Goal: Find specific page/section: Find specific page/section

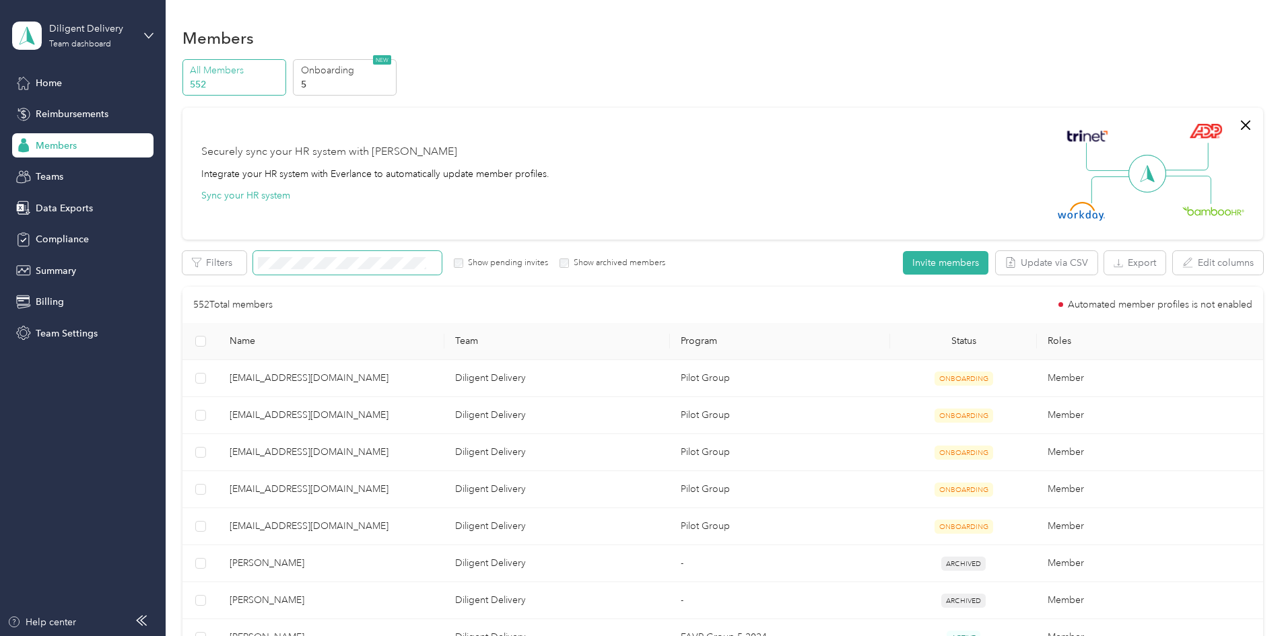
click at [442, 255] on span at bounding box center [347, 263] width 189 height 24
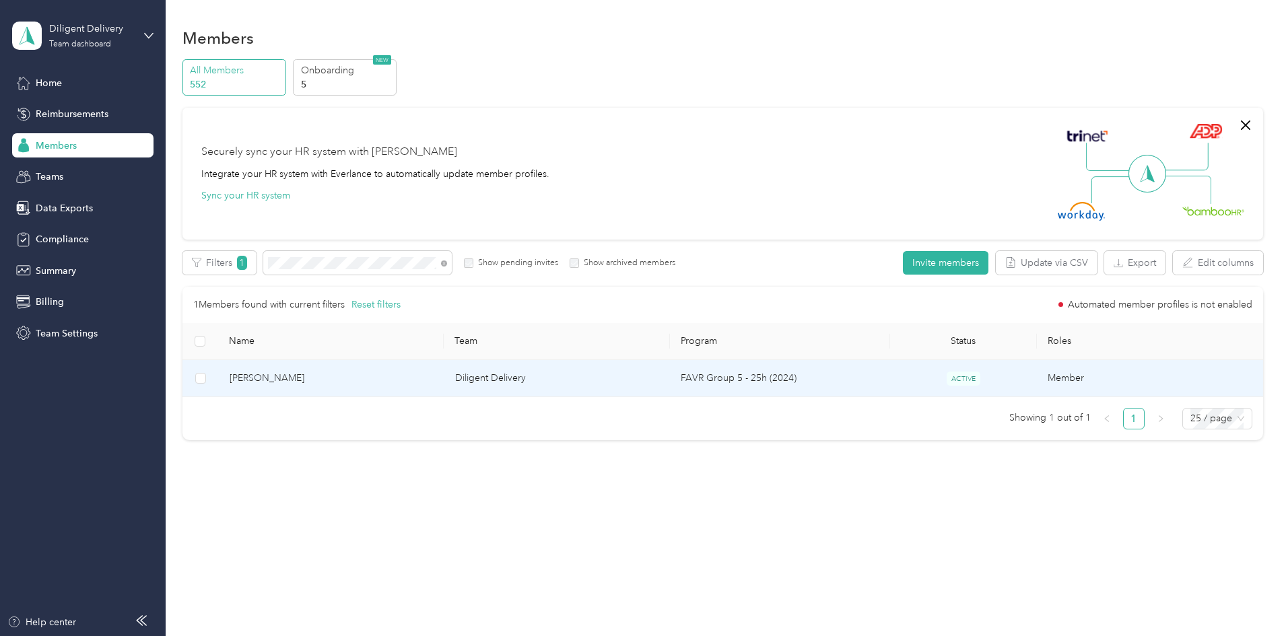
click at [354, 378] on span "[PERSON_NAME]" at bounding box center [332, 378] width 204 height 15
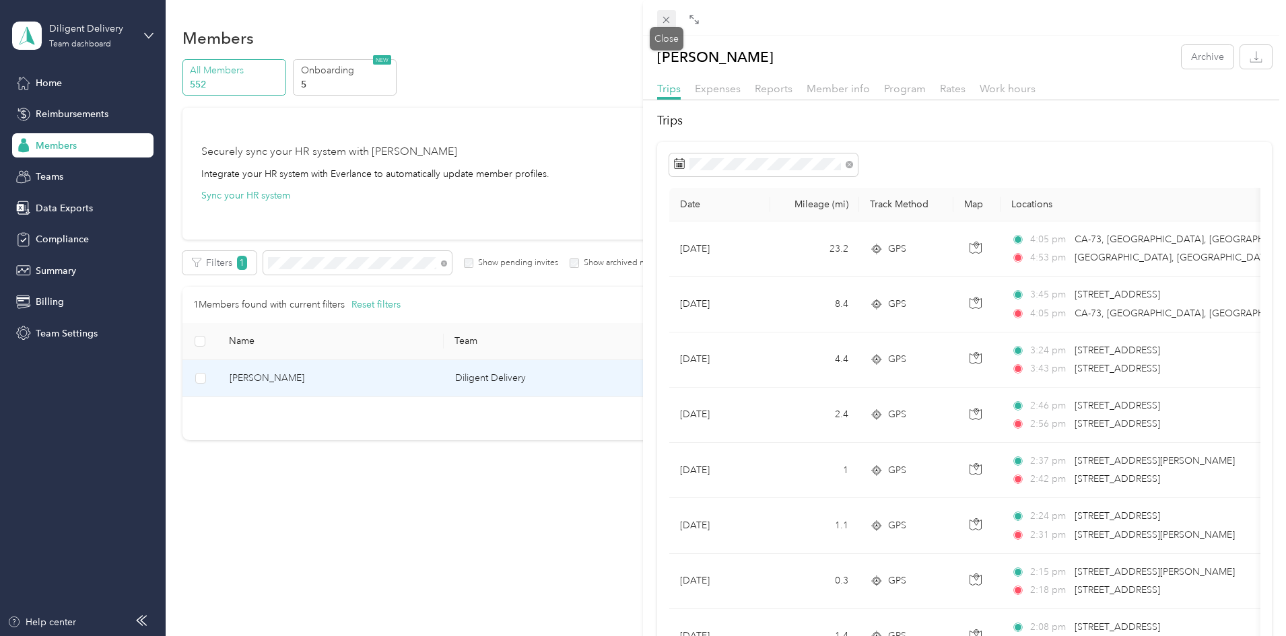
click at [666, 15] on icon at bounding box center [666, 19] width 11 height 11
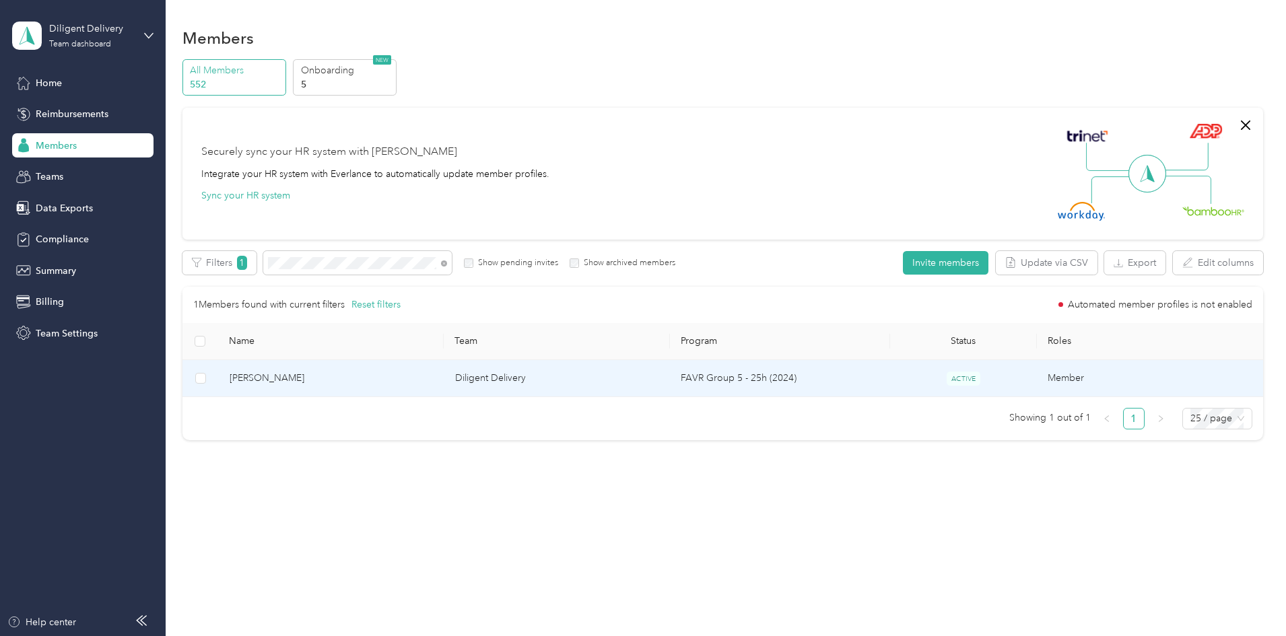
click at [380, 380] on span "[PERSON_NAME]" at bounding box center [332, 378] width 204 height 15
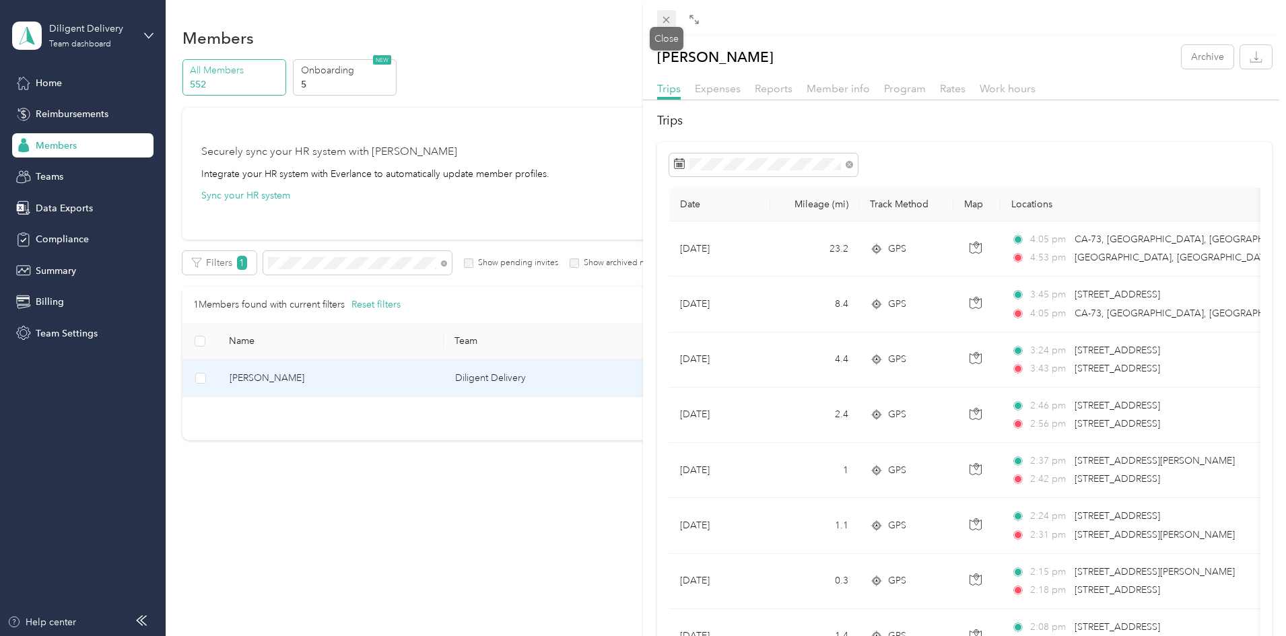
click at [669, 18] on icon at bounding box center [666, 19] width 11 height 11
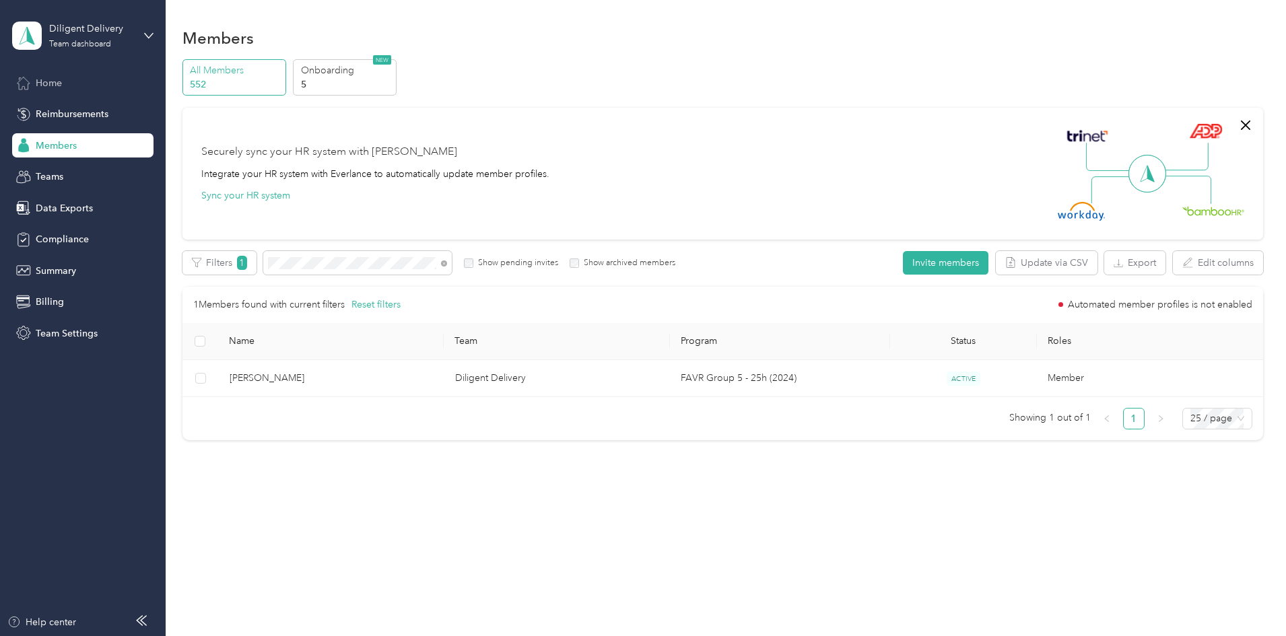
click at [77, 86] on div "Home" at bounding box center [82, 83] width 141 height 24
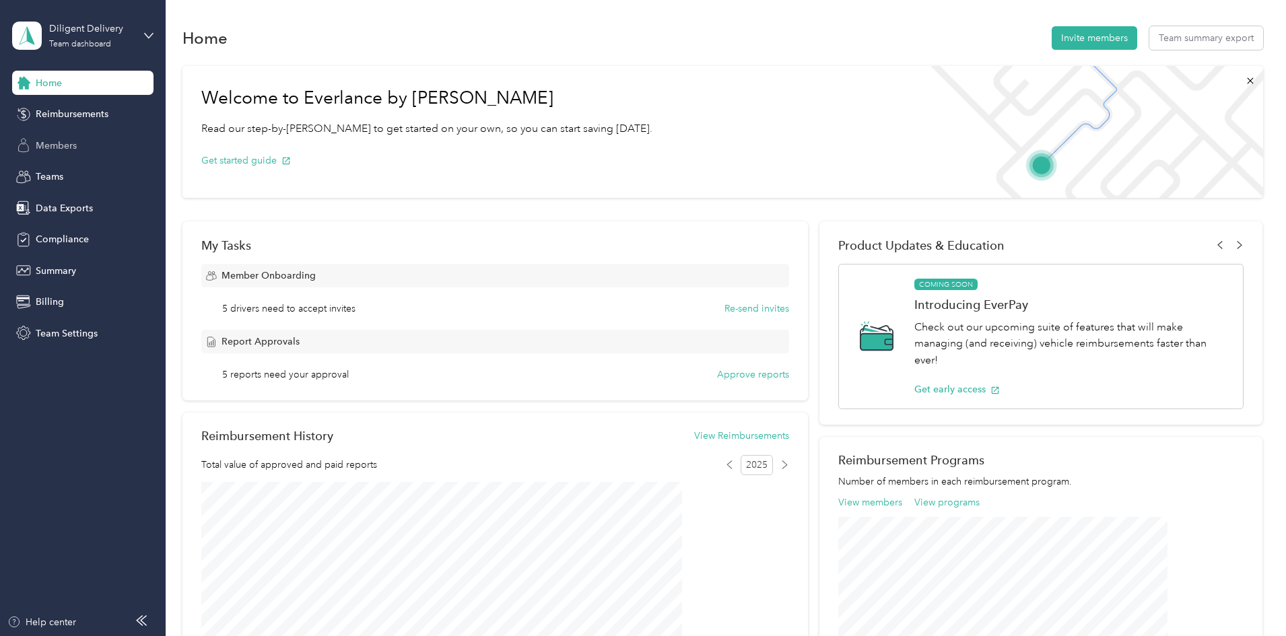
click at [83, 149] on div "Members" at bounding box center [82, 145] width 141 height 24
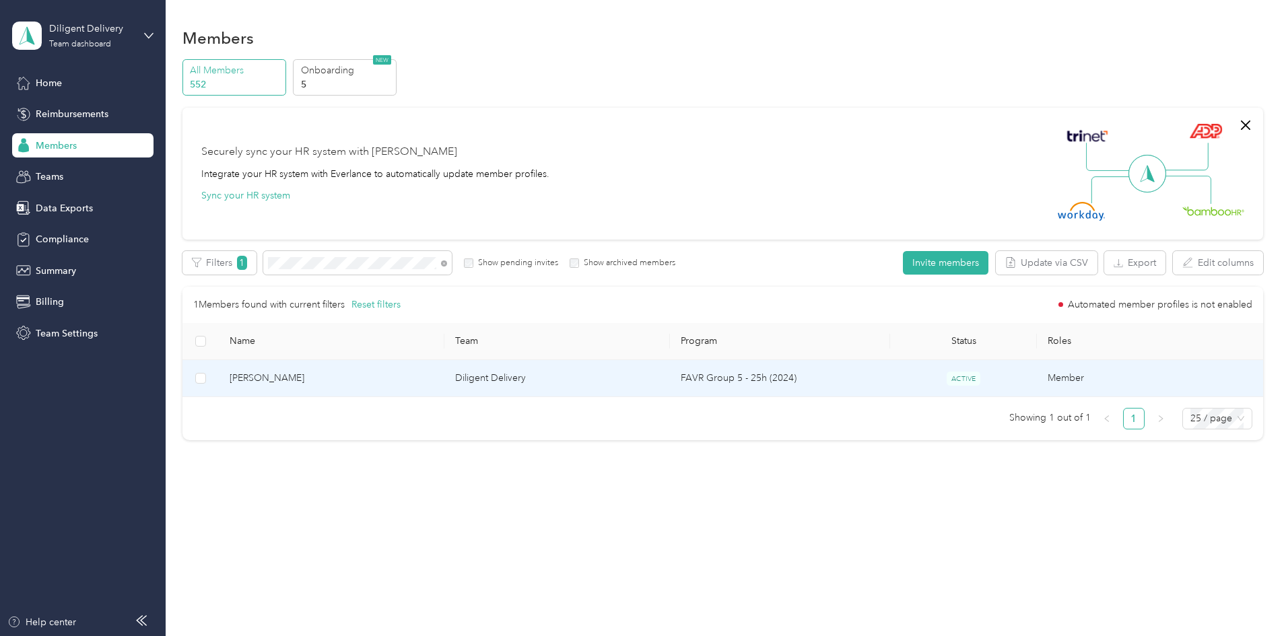
click at [753, 389] on td "FAVR Group 5 - 25h (2024)" at bounding box center [780, 378] width 220 height 37
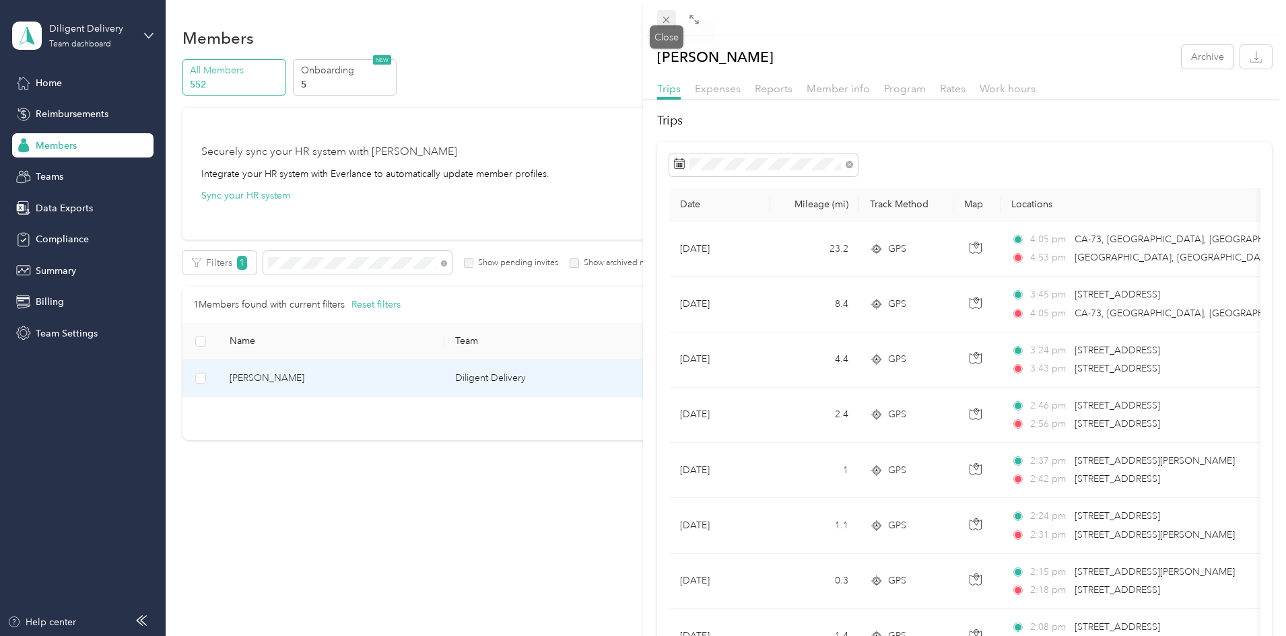
click at [669, 14] on icon at bounding box center [666, 19] width 11 height 11
